Goal: Register for event/course

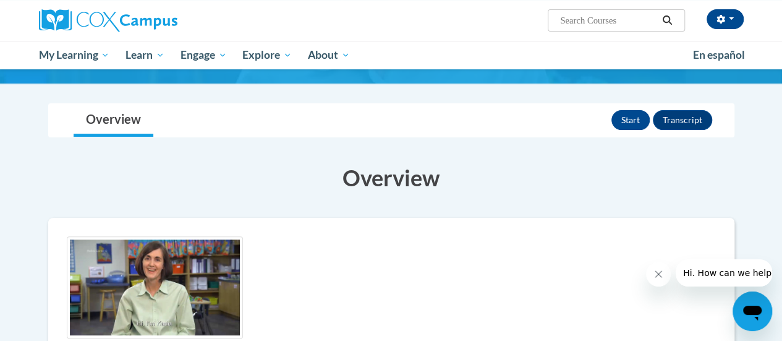
scroll to position [62, 0]
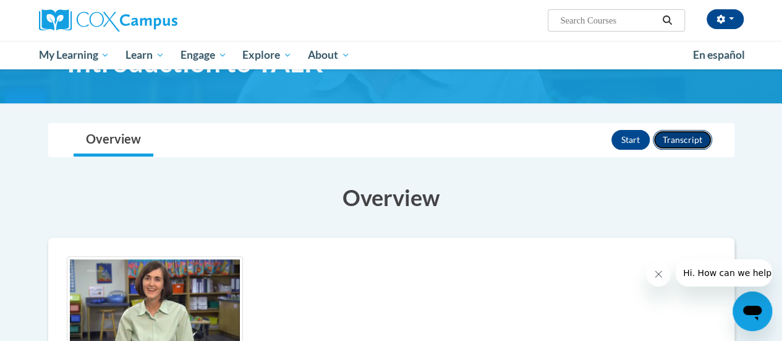
click at [696, 142] on button "Transcript" at bounding box center [682, 140] width 59 height 20
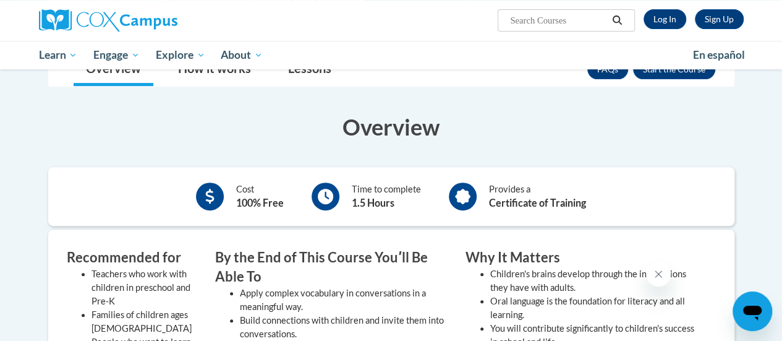
scroll to position [124, 0]
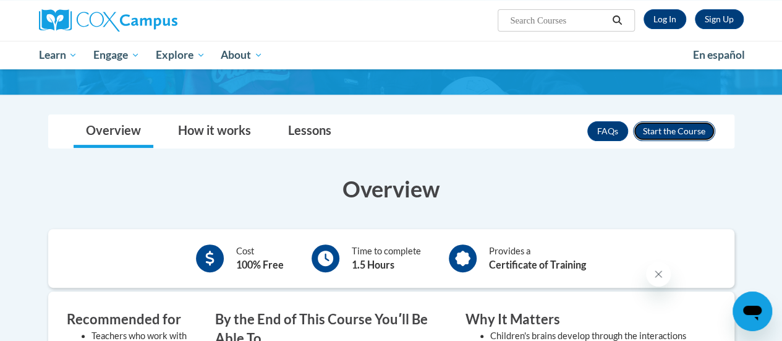
click at [684, 131] on button "Enroll" at bounding box center [674, 131] width 82 height 20
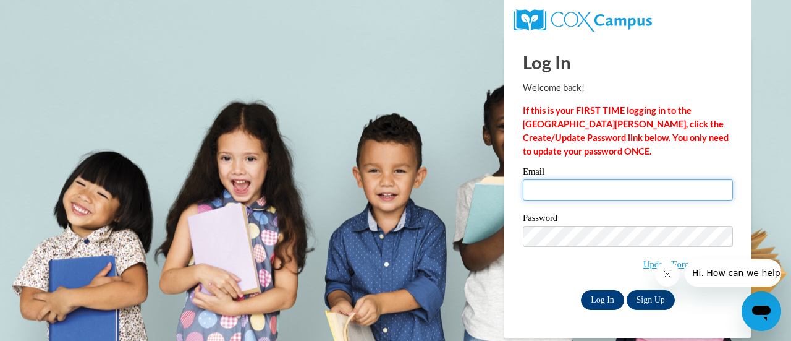
type input "allison.vidales@gae-sisdk12.net"
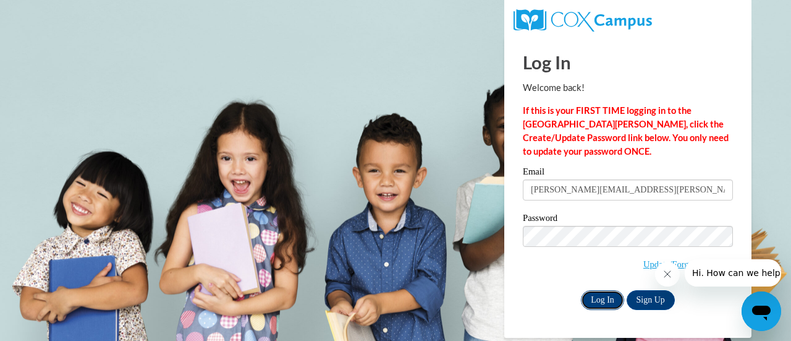
click at [603, 296] on input "Log In" at bounding box center [602, 300] width 43 height 20
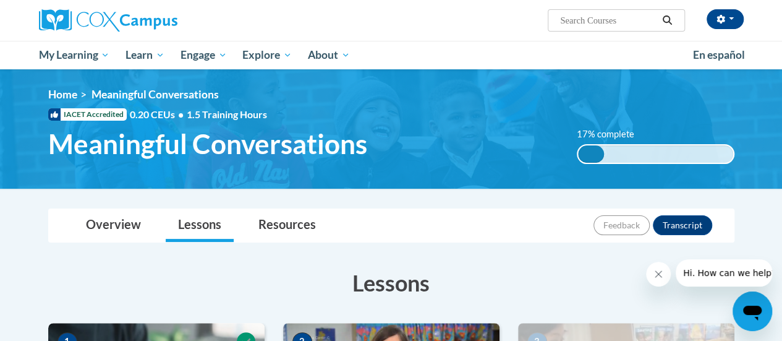
click at [655, 270] on icon "Close message from company" at bounding box center [658, 274] width 10 height 10
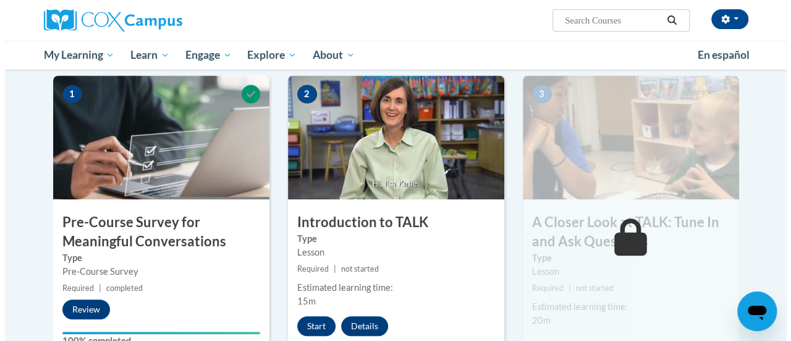
scroll to position [309, 0]
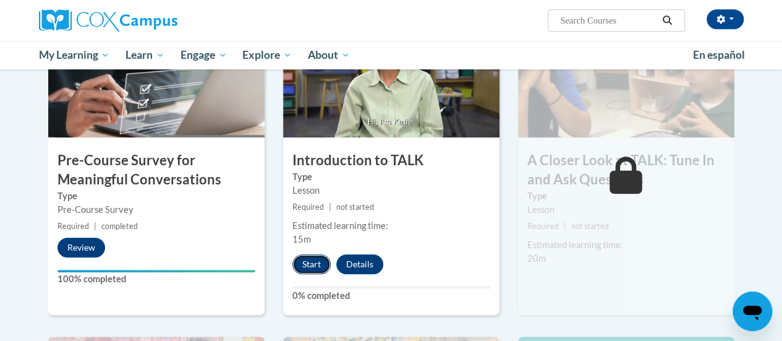
click at [307, 260] on button "Start" at bounding box center [311, 264] width 38 height 20
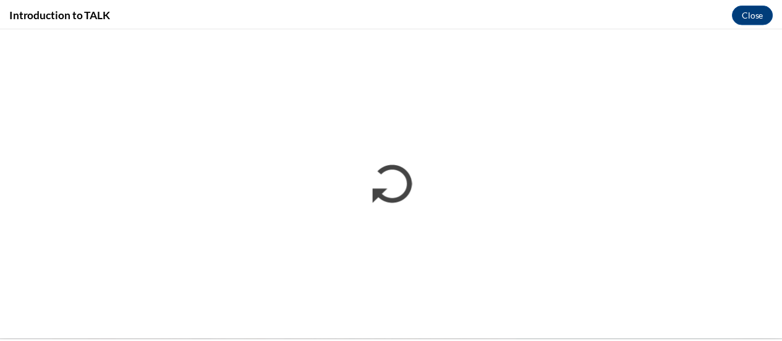
scroll to position [0, 0]
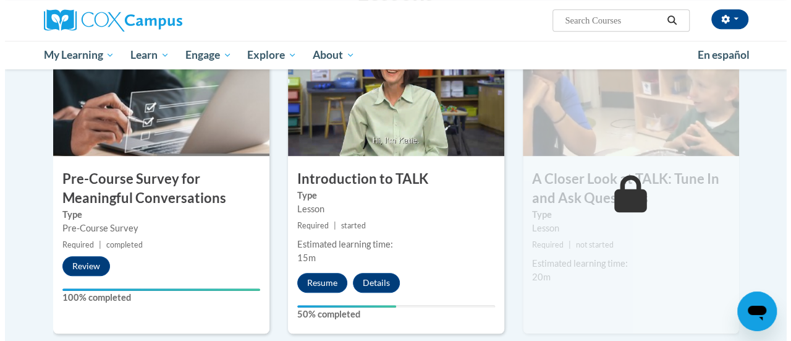
scroll to position [309, 0]
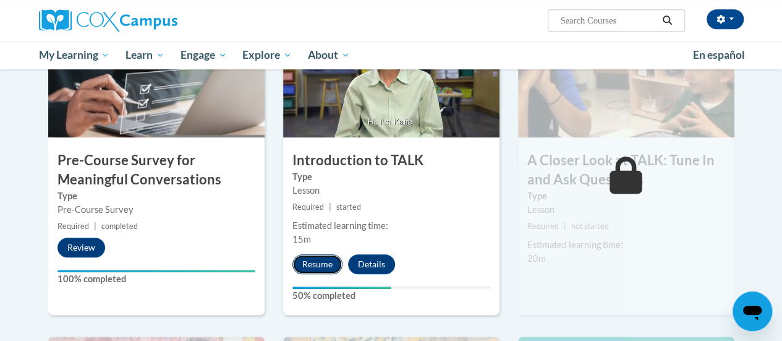
click at [323, 260] on button "Resume" at bounding box center [317, 264] width 50 height 20
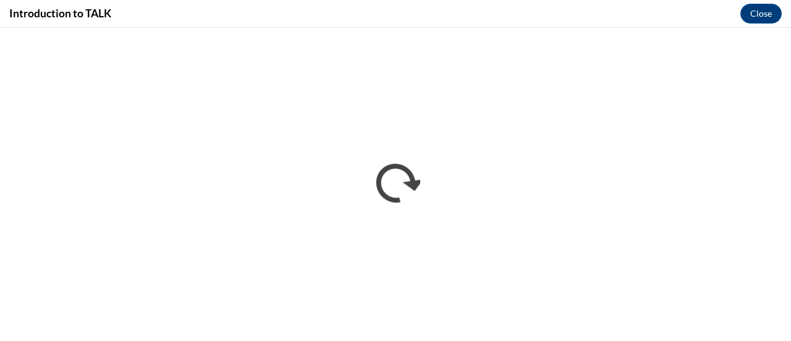
scroll to position [0, 0]
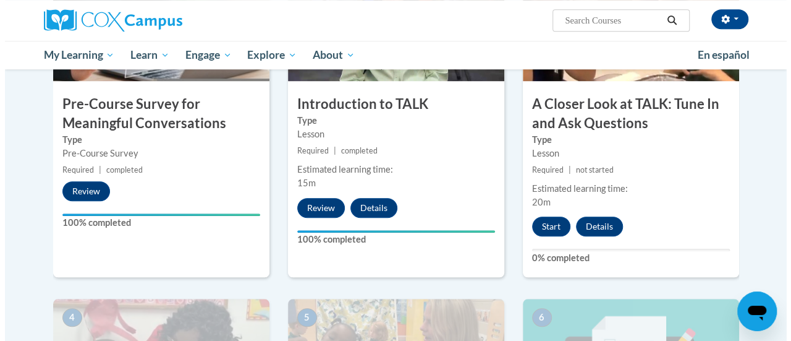
scroll to position [371, 0]
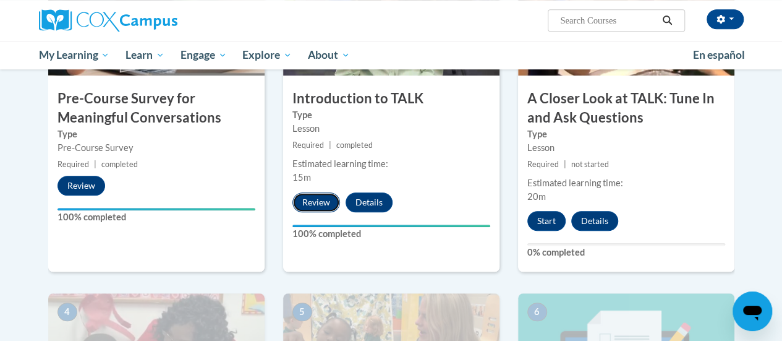
click at [313, 198] on button "Review" at bounding box center [316, 202] width 48 height 20
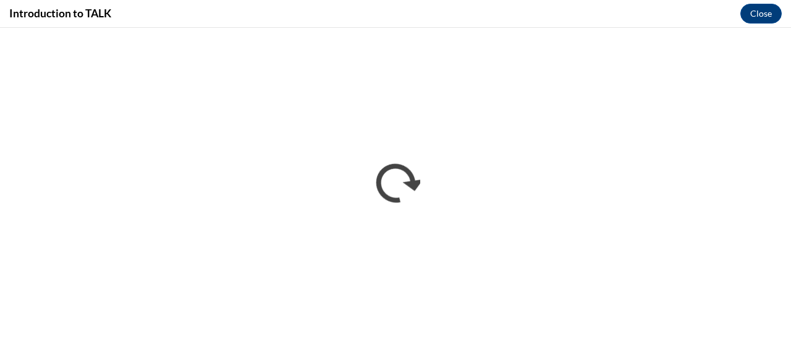
scroll to position [0, 0]
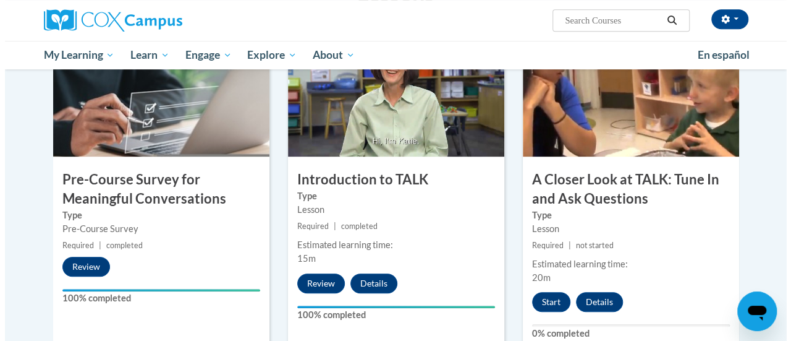
scroll to position [371, 0]
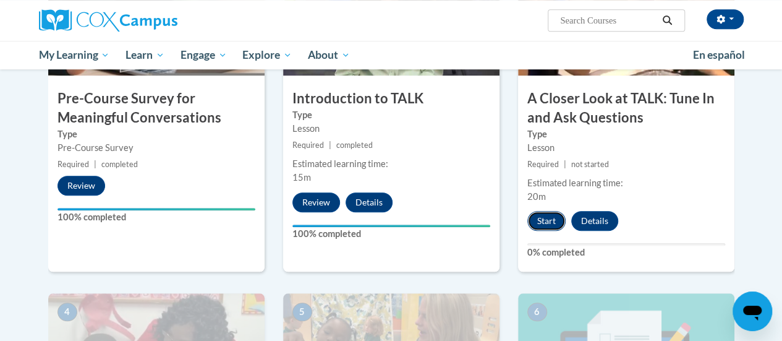
click at [537, 221] on button "Start" at bounding box center [546, 221] width 38 height 20
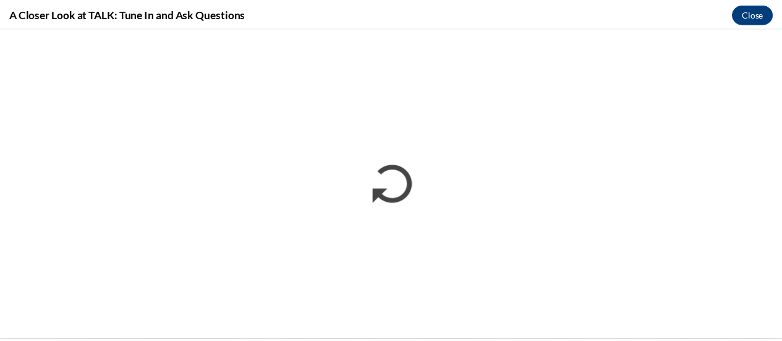
scroll to position [0, 0]
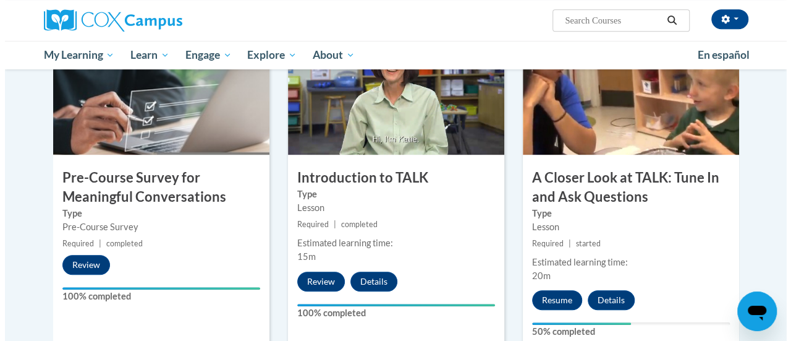
scroll to position [309, 0]
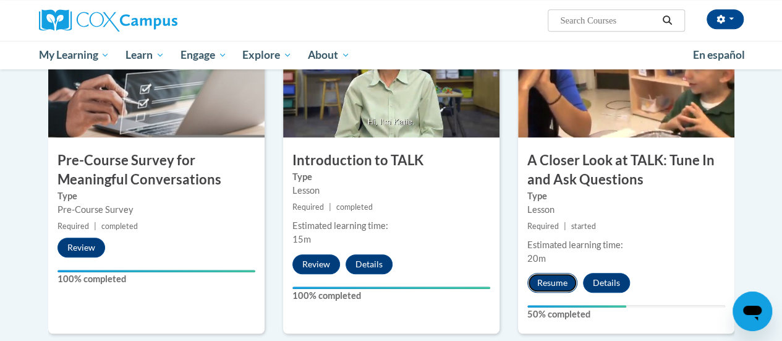
click at [545, 282] on button "Resume" at bounding box center [552, 283] width 50 height 20
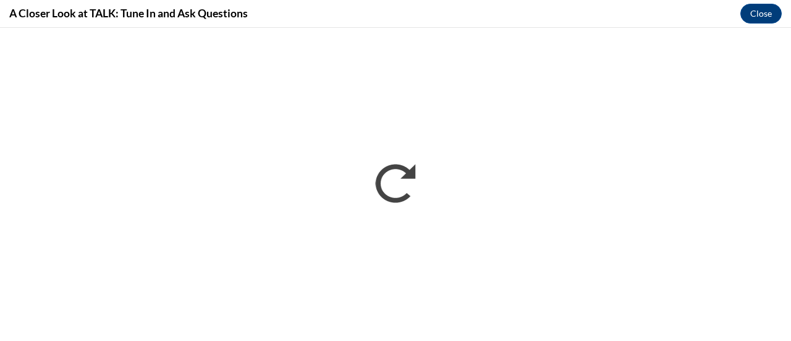
scroll to position [0, 0]
